Goal: Contribute content: Contribute content

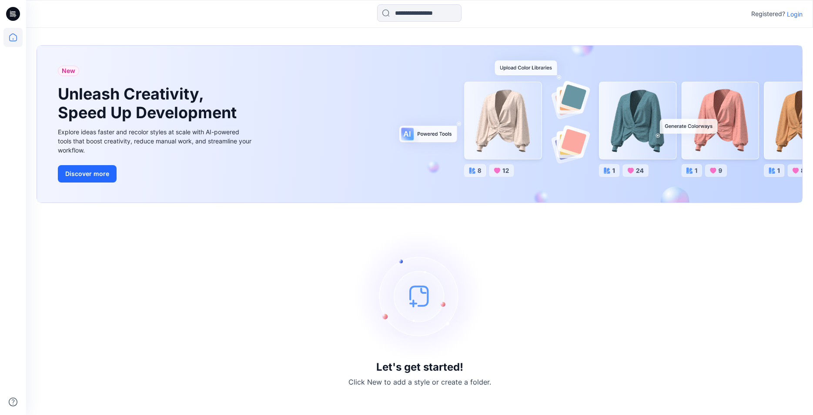
click at [798, 14] on p "Login" at bounding box center [795, 14] width 16 height 9
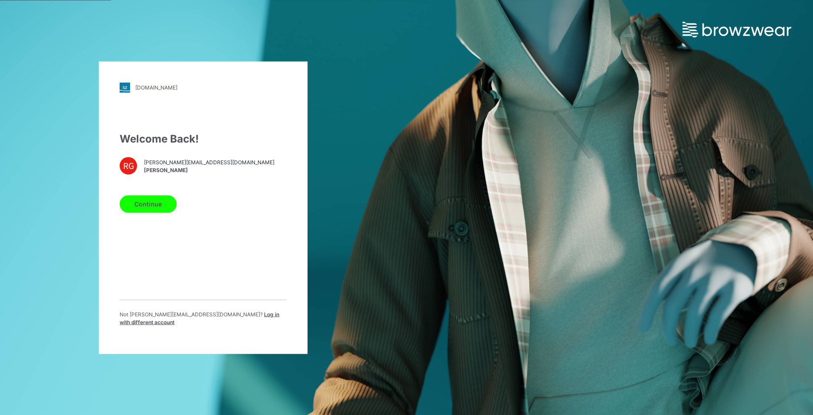
click at [147, 205] on button "Continue" at bounding box center [148, 203] width 57 height 17
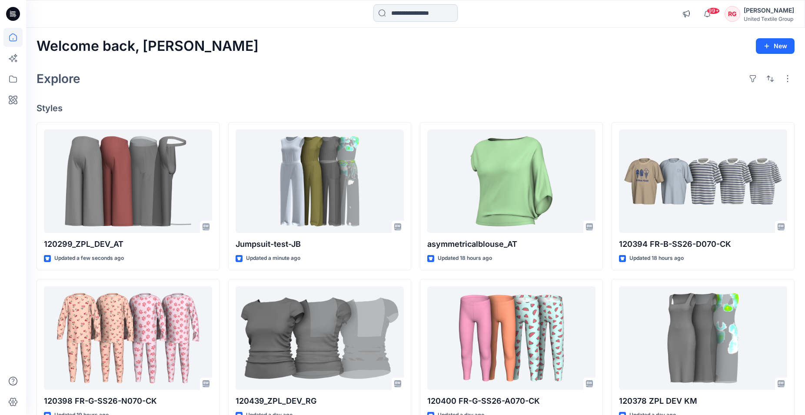
click at [408, 17] on input at bounding box center [416, 12] width 84 height 17
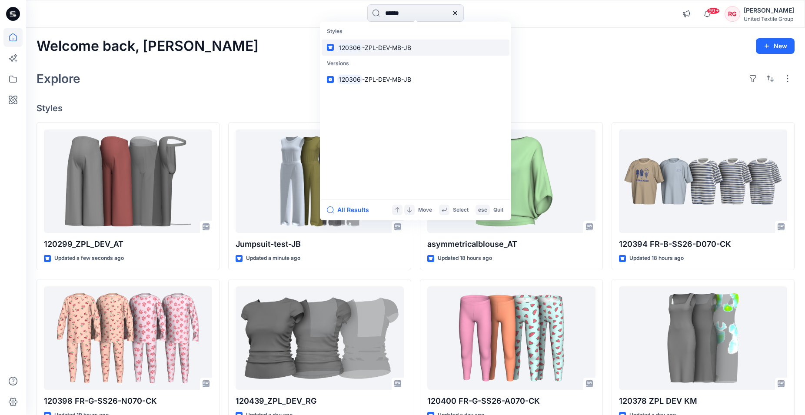
type input "******"
click at [395, 48] on span "-ZPL-DEV-MB-JB" at bounding box center [386, 47] width 49 height 7
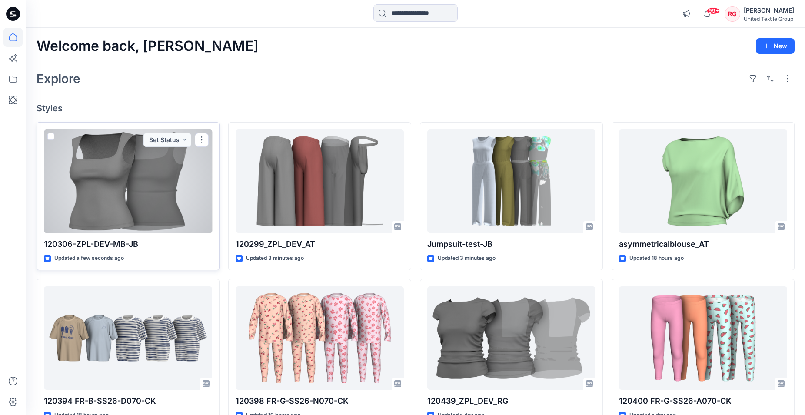
click at [157, 175] on div at bounding box center [128, 182] width 168 height 104
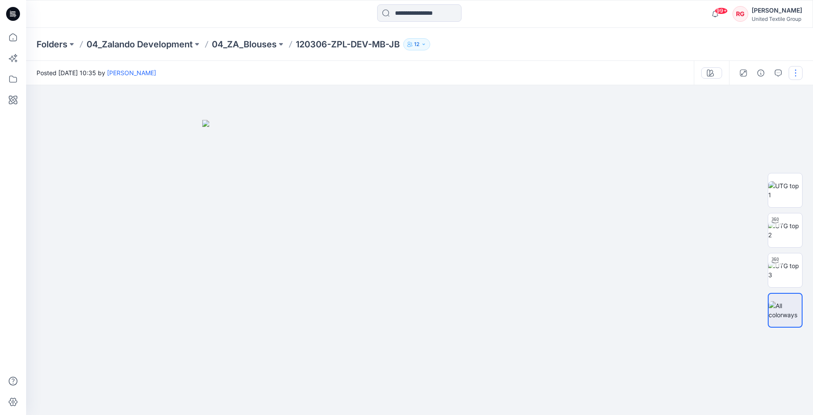
click at [793, 74] on button "button" at bounding box center [795, 73] width 14 height 14
click at [668, 138] on div at bounding box center [419, 250] width 787 height 330
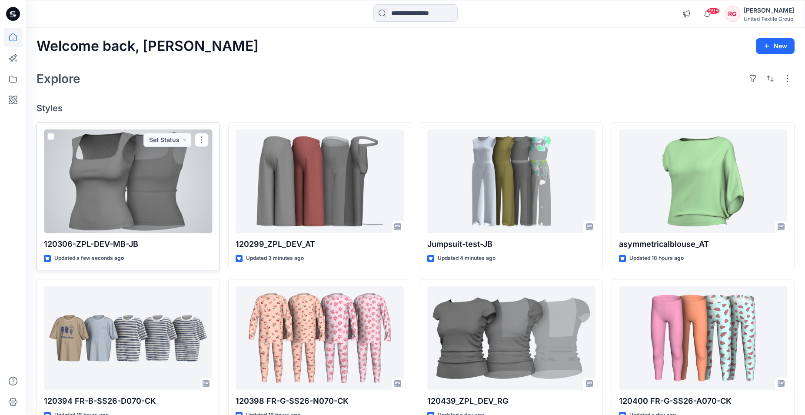
click at [125, 191] on div at bounding box center [128, 182] width 168 height 104
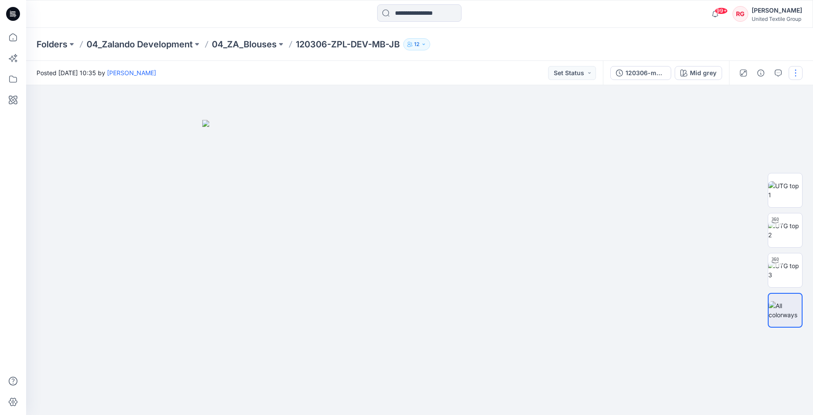
click at [797, 75] on button "button" at bounding box center [795, 73] width 14 height 14
click at [758, 114] on button "Edit" at bounding box center [759, 118] width 80 height 16
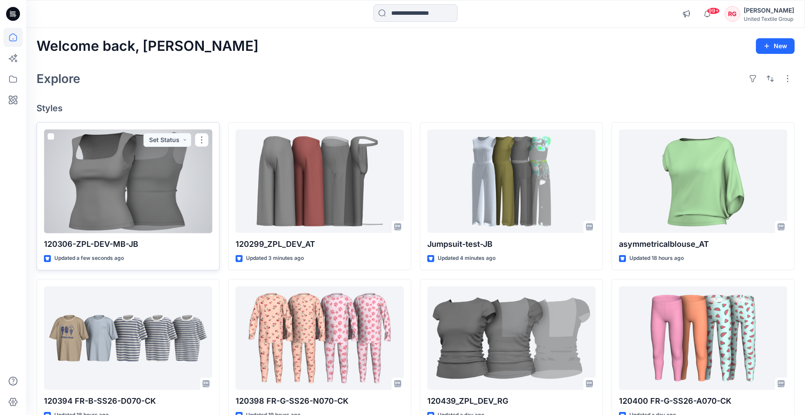
drag, startPoint x: 119, startPoint y: 185, endPoint x: 128, endPoint y: 185, distance: 9.6
click at [119, 185] on div at bounding box center [128, 182] width 168 height 104
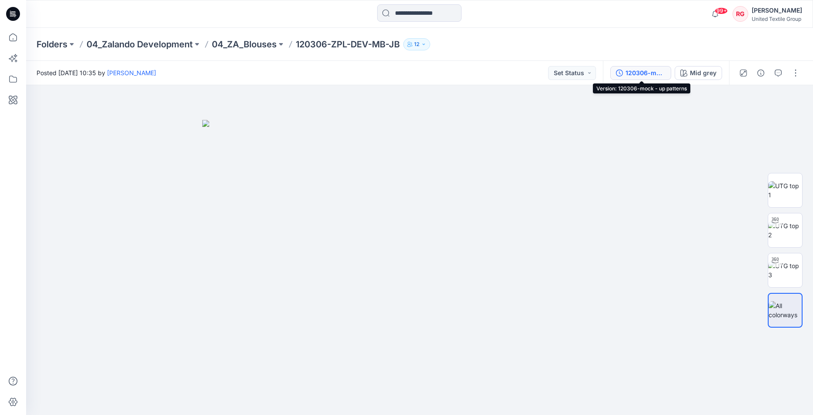
click at [657, 70] on div "120306-mock - up patterns" at bounding box center [645, 73] width 40 height 10
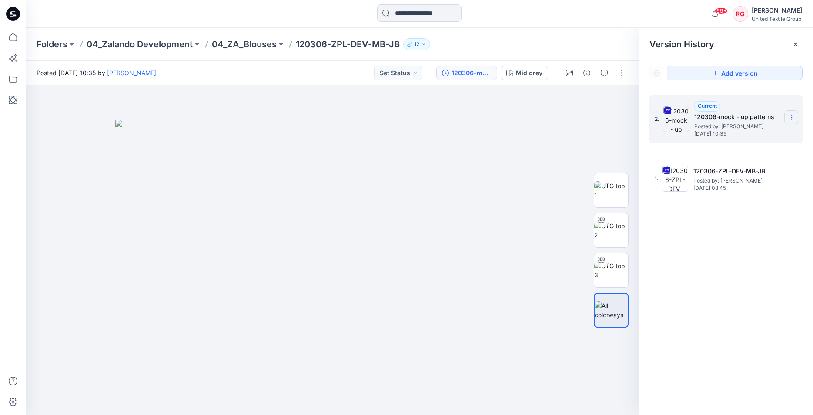
click at [792, 118] on icon at bounding box center [791, 118] width 0 height 0
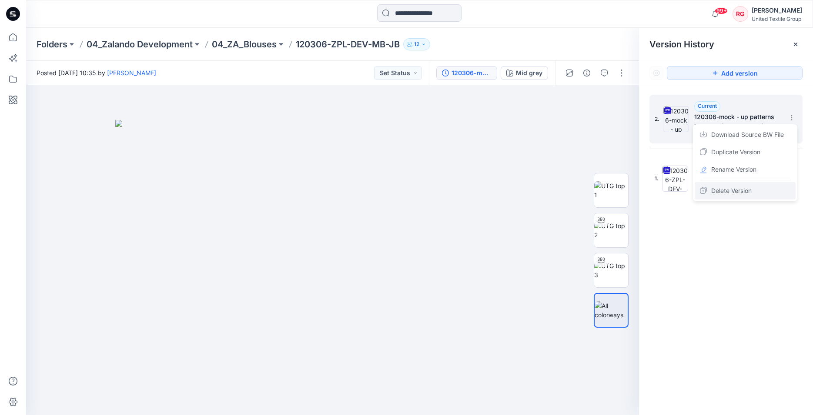
click at [765, 191] on div "Delete Version" at bounding box center [745, 190] width 101 height 17
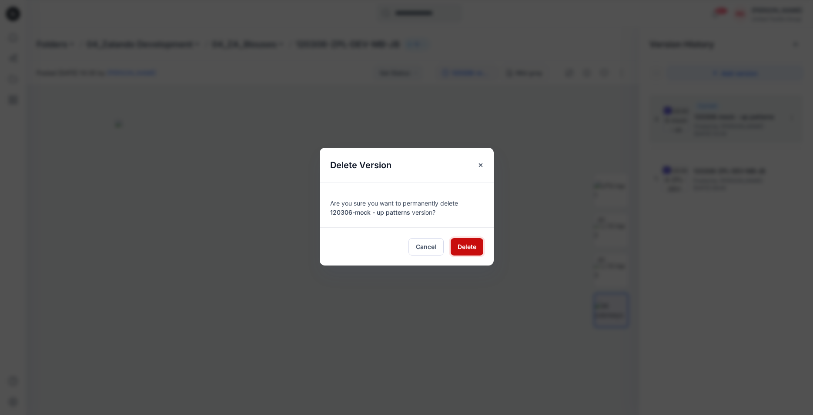
click at [475, 249] on span "Delete" at bounding box center [467, 246] width 19 height 9
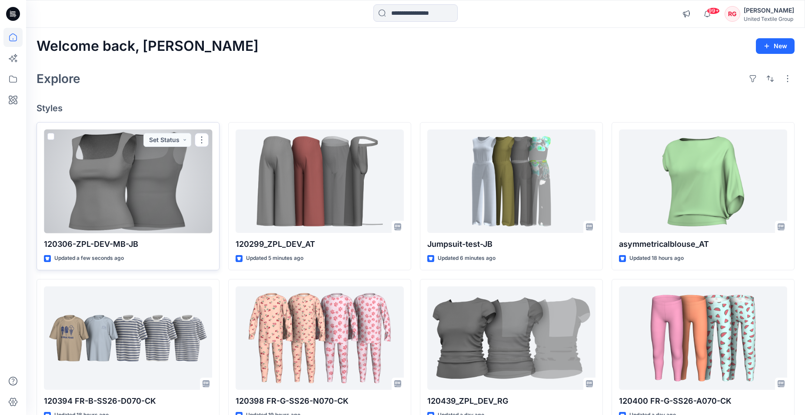
click at [148, 199] on div at bounding box center [128, 182] width 168 height 104
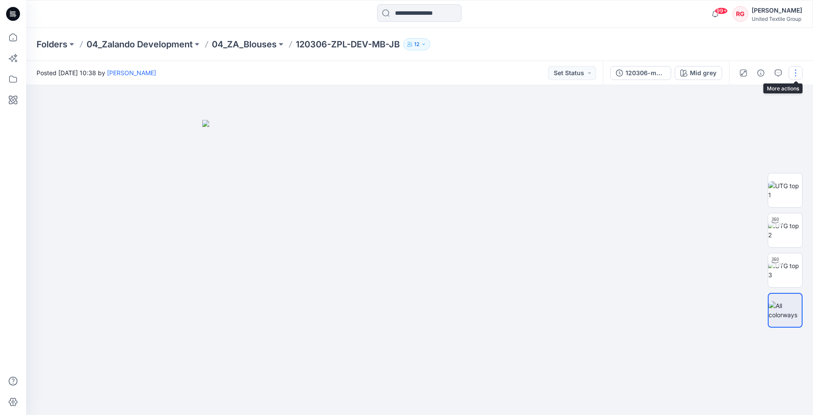
click at [792, 71] on button "button" at bounding box center [795, 73] width 14 height 14
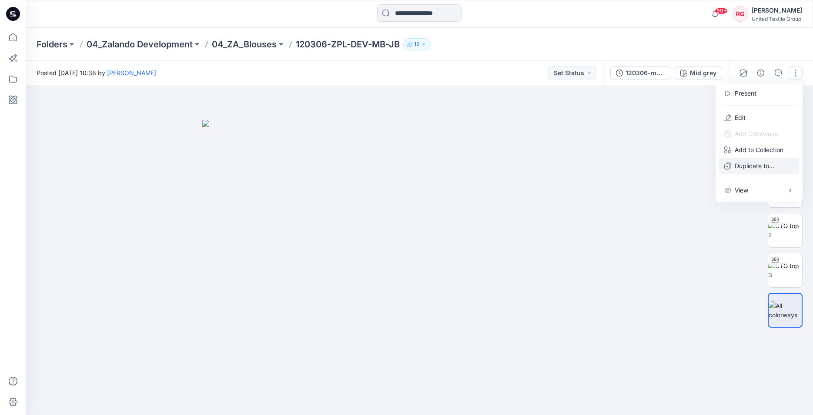
click at [752, 164] on p "Duplicate to..." at bounding box center [755, 165] width 40 height 9
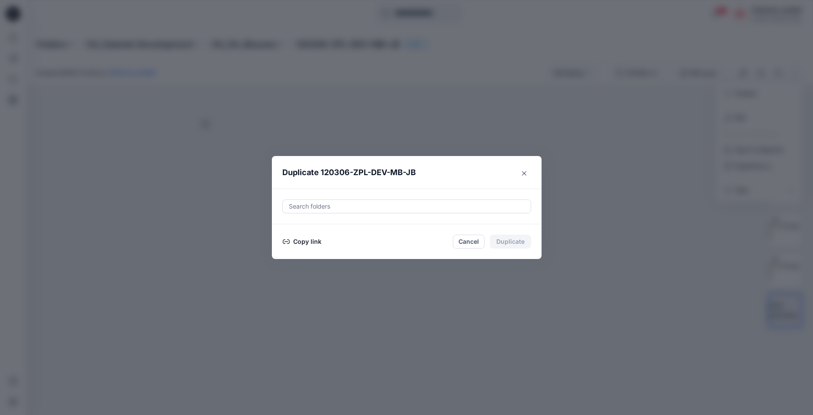
click at [304, 241] on button "Copy link" at bounding box center [302, 242] width 40 height 10
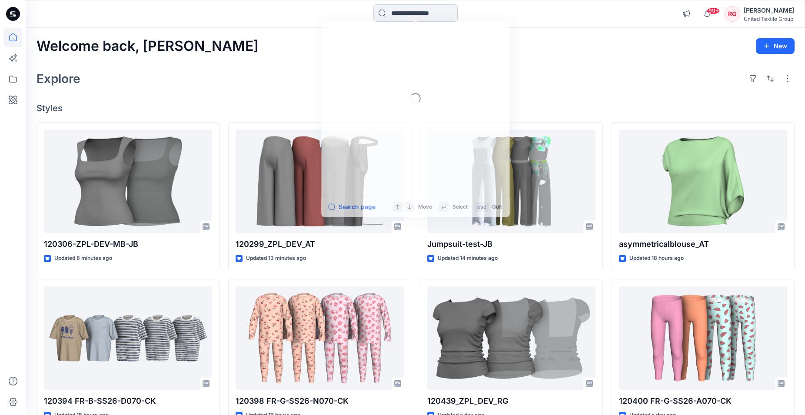
click at [401, 15] on input at bounding box center [416, 12] width 84 height 17
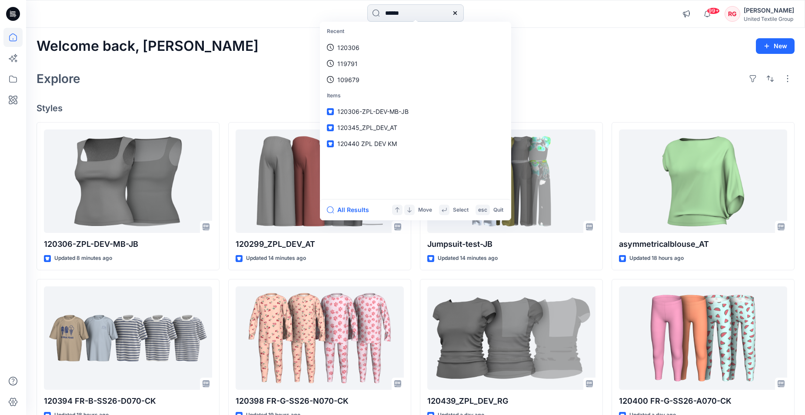
type input "******"
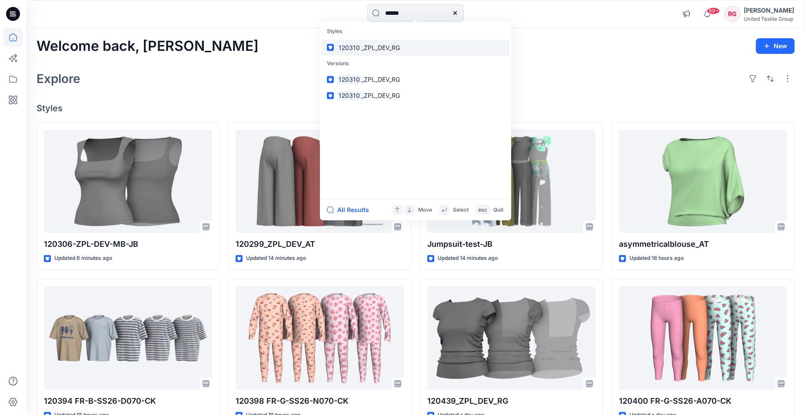
click at [387, 47] on span "_ZPL_DEV_RG" at bounding box center [380, 47] width 39 height 7
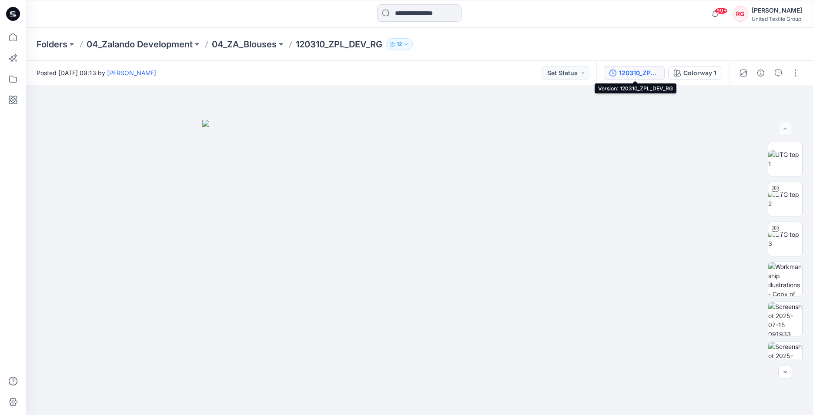
click at [635, 74] on div "120310_ZPL_DEV_RG" at bounding box center [639, 73] width 40 height 10
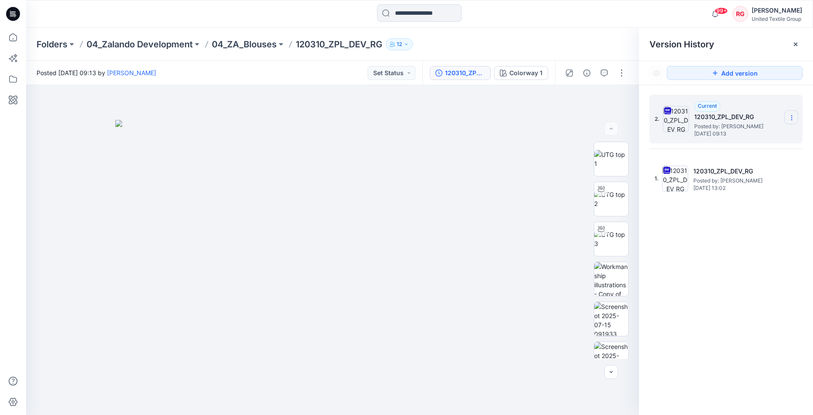
click at [792, 119] on icon at bounding box center [791, 117] width 7 height 7
click at [749, 135] on span "Download Source BW File" at bounding box center [747, 135] width 73 height 10
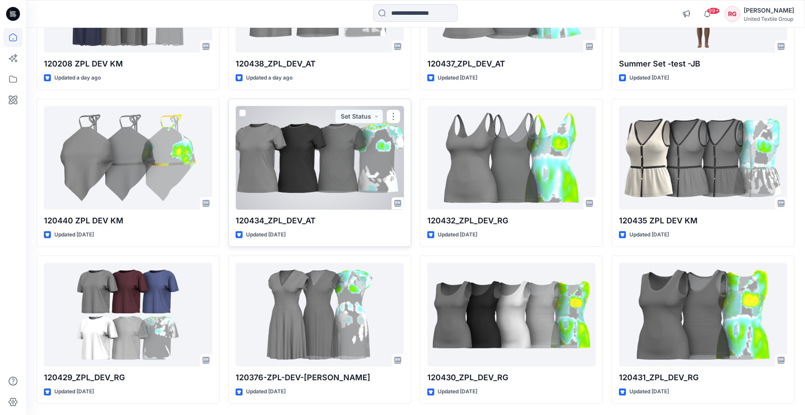
scroll to position [682, 0]
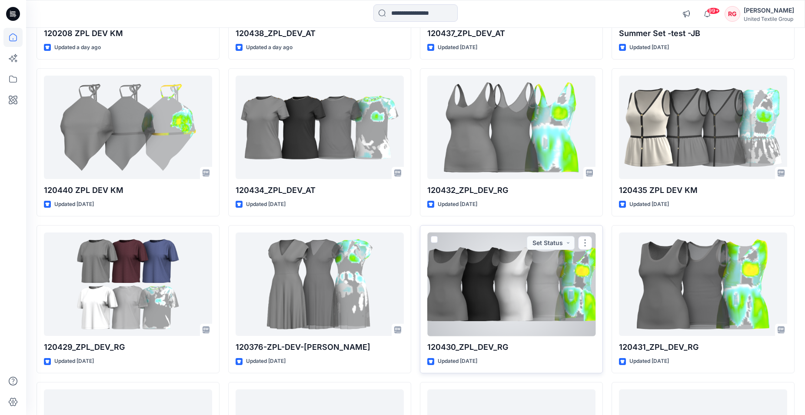
click at [518, 275] on div at bounding box center [512, 285] width 168 height 104
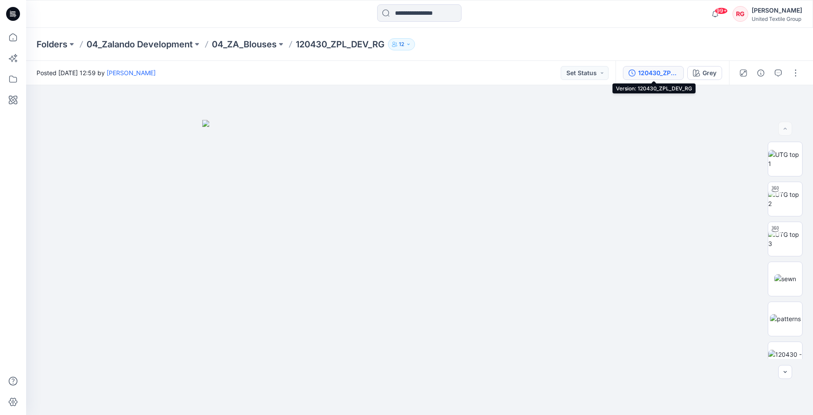
click at [665, 71] on div "120430_ZPL_DEV_RG" at bounding box center [658, 73] width 40 height 10
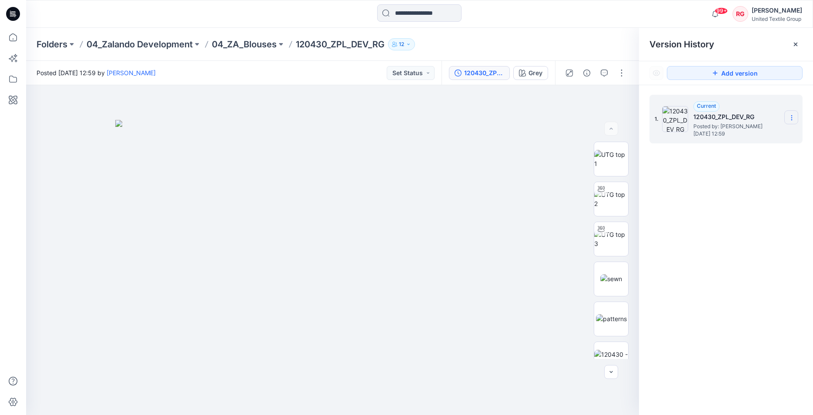
click at [794, 118] on icon at bounding box center [791, 117] width 7 height 7
click at [764, 180] on div "1. Current 120430_ZPL_DEV_RG Posted by: Rita Garneliene Tuesday, September 09, …" at bounding box center [726, 256] width 174 height 343
click at [794, 117] on icon at bounding box center [791, 117] width 7 height 7
click at [687, 219] on div "1. Current 120430_ZPL_DEV_RG Posted by: Rita Garneliene Tuesday, September 09, …" at bounding box center [726, 256] width 174 height 343
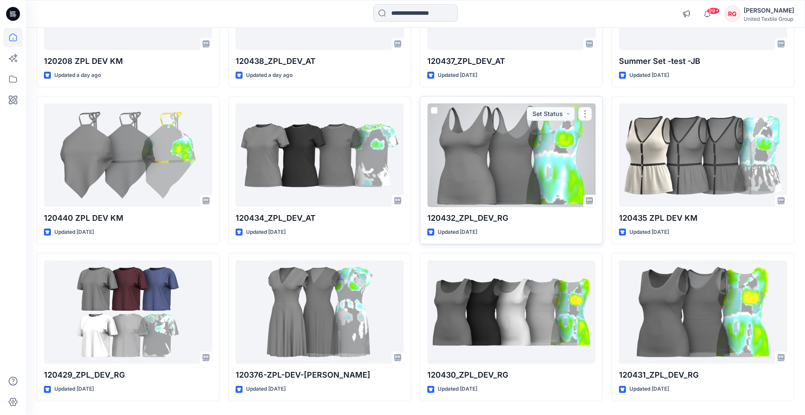
scroll to position [682, 0]
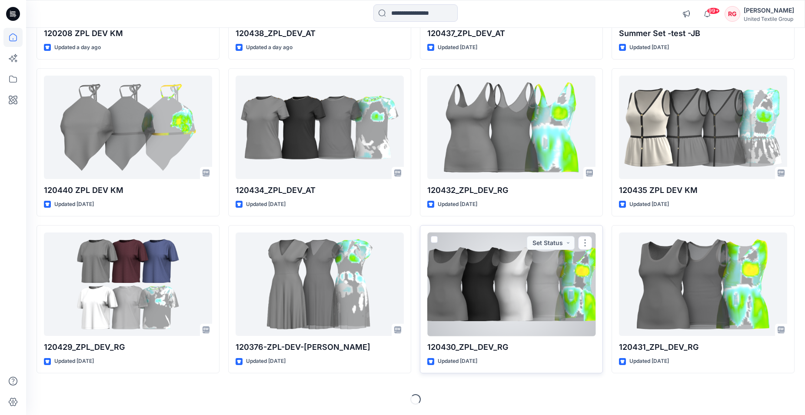
click at [521, 280] on div at bounding box center [512, 285] width 168 height 104
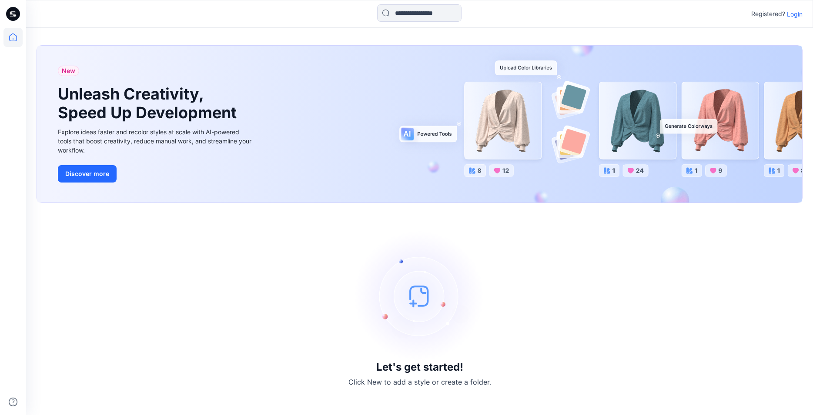
click at [788, 15] on p "Login" at bounding box center [795, 14] width 16 height 9
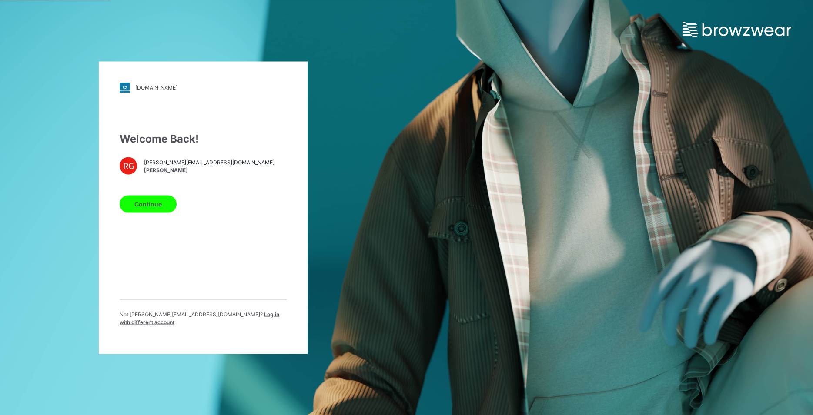
click at [157, 210] on button "Continue" at bounding box center [148, 203] width 57 height 17
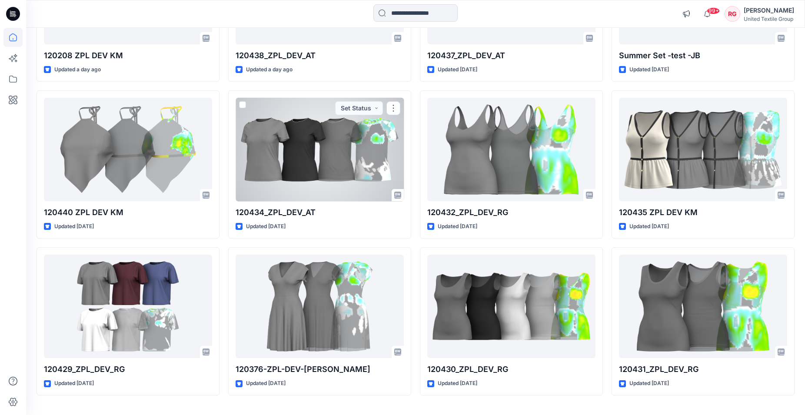
scroll to position [682, 0]
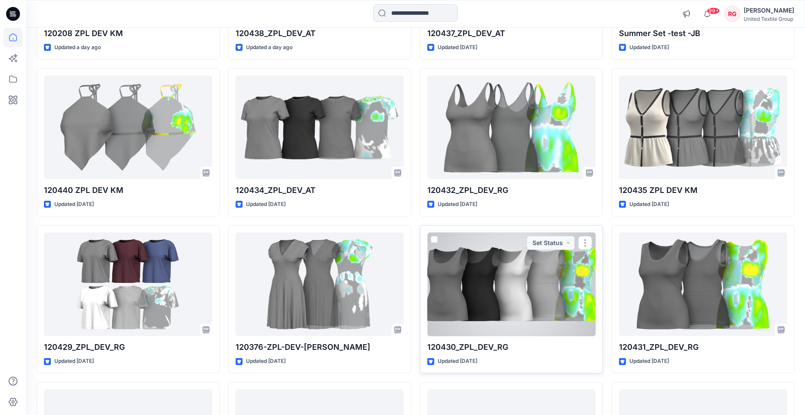
click at [596, 317] on div "120430_ZPL_DEV_RG Updated 3 days ago Set Status" at bounding box center [511, 299] width 183 height 148
click at [538, 301] on div at bounding box center [512, 285] width 168 height 104
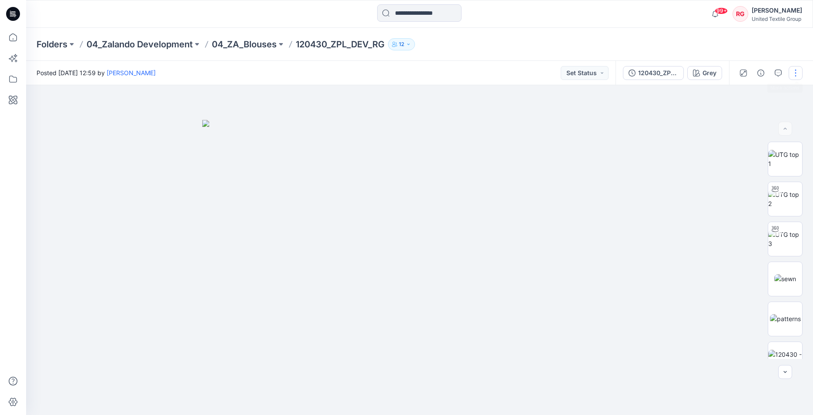
click at [792, 77] on button "button" at bounding box center [795, 73] width 14 height 14
click at [737, 115] on p "Edit" at bounding box center [740, 117] width 11 height 9
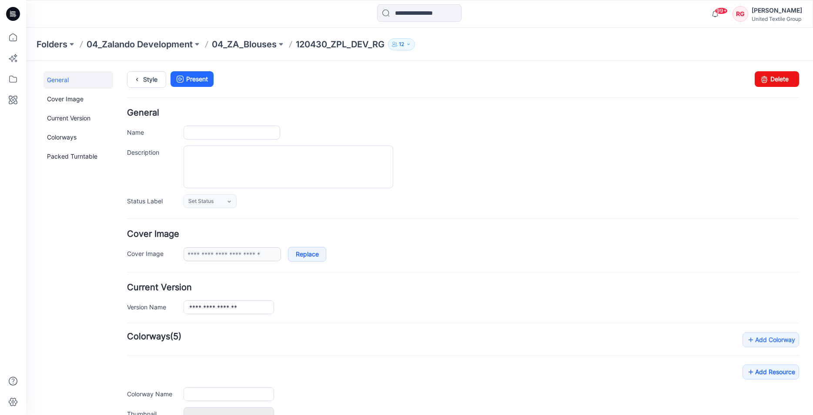
type input "**********"
type input "****"
type input "**********"
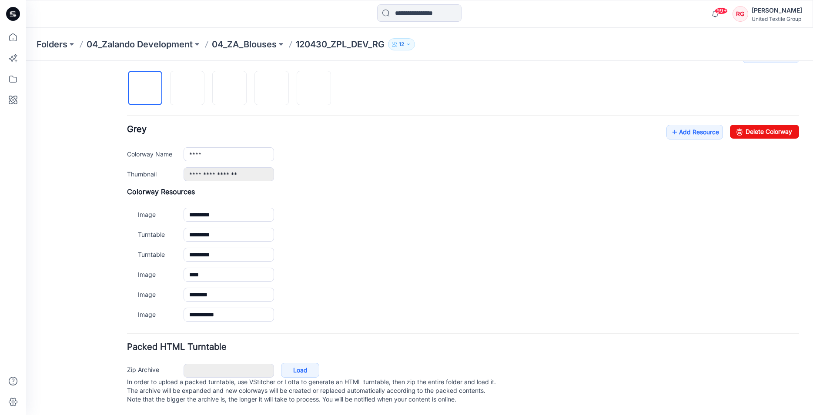
scroll to position [294, 0]
click at [675, 124] on link "Add Resource" at bounding box center [694, 131] width 57 height 15
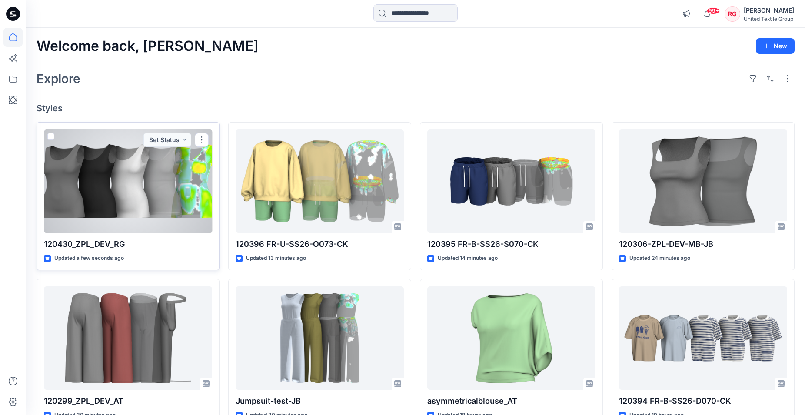
click at [149, 190] on div at bounding box center [128, 182] width 168 height 104
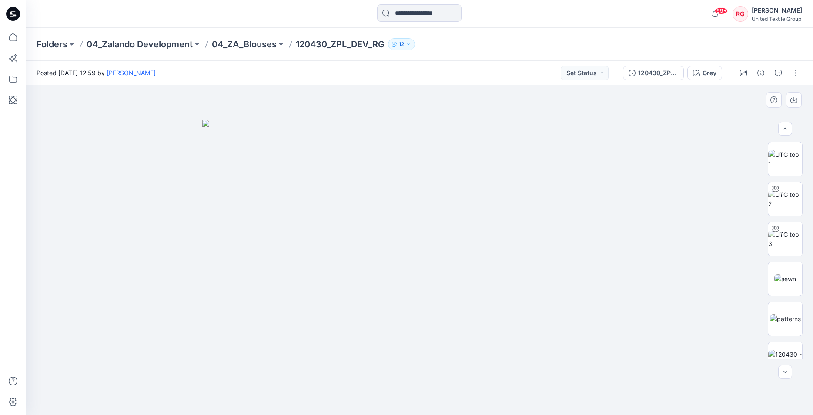
scroll to position [101, 0]
